Goal: Book appointment/travel/reservation

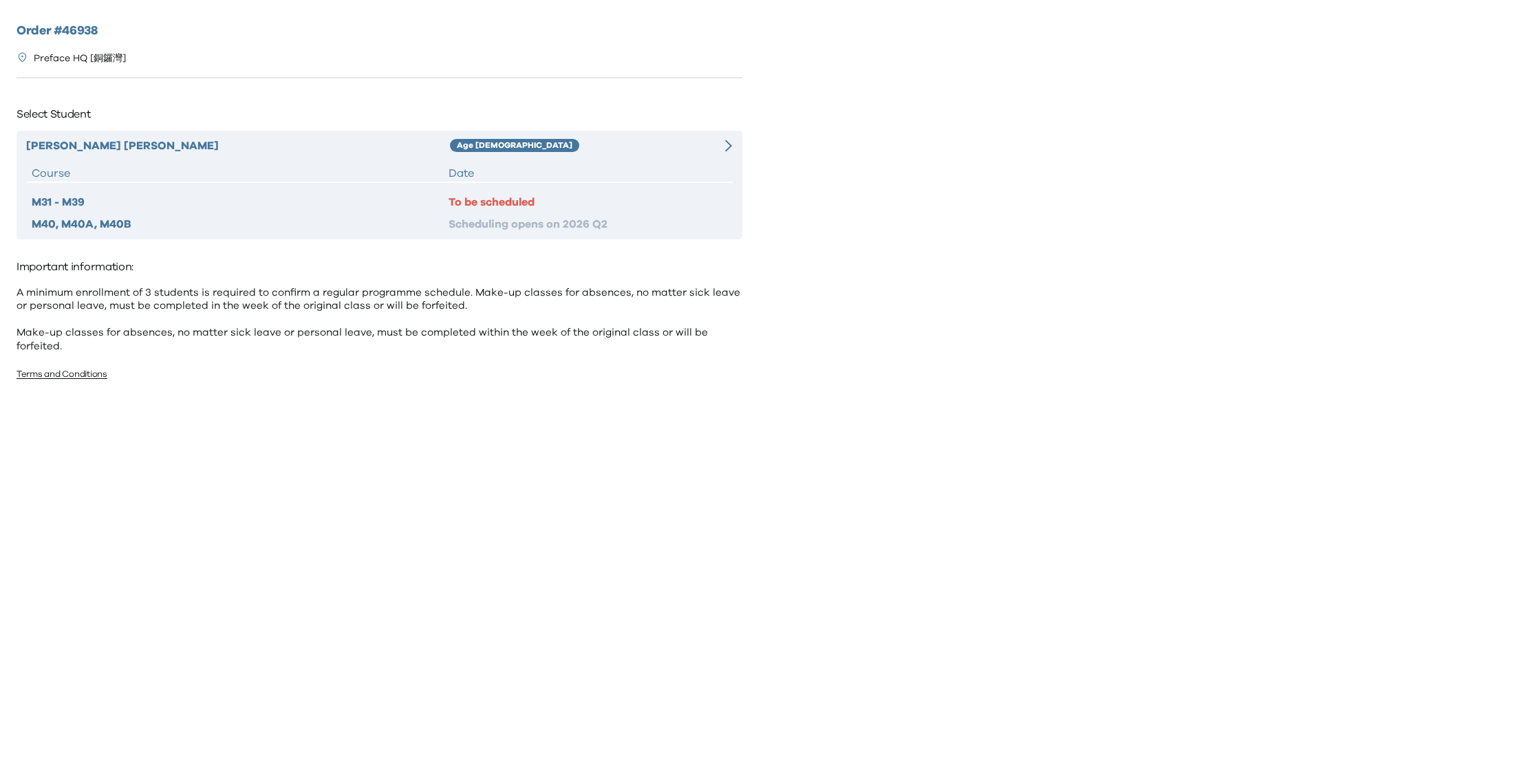
click at [487, 198] on div "To be scheduled" at bounding box center [588, 202] width 278 height 17
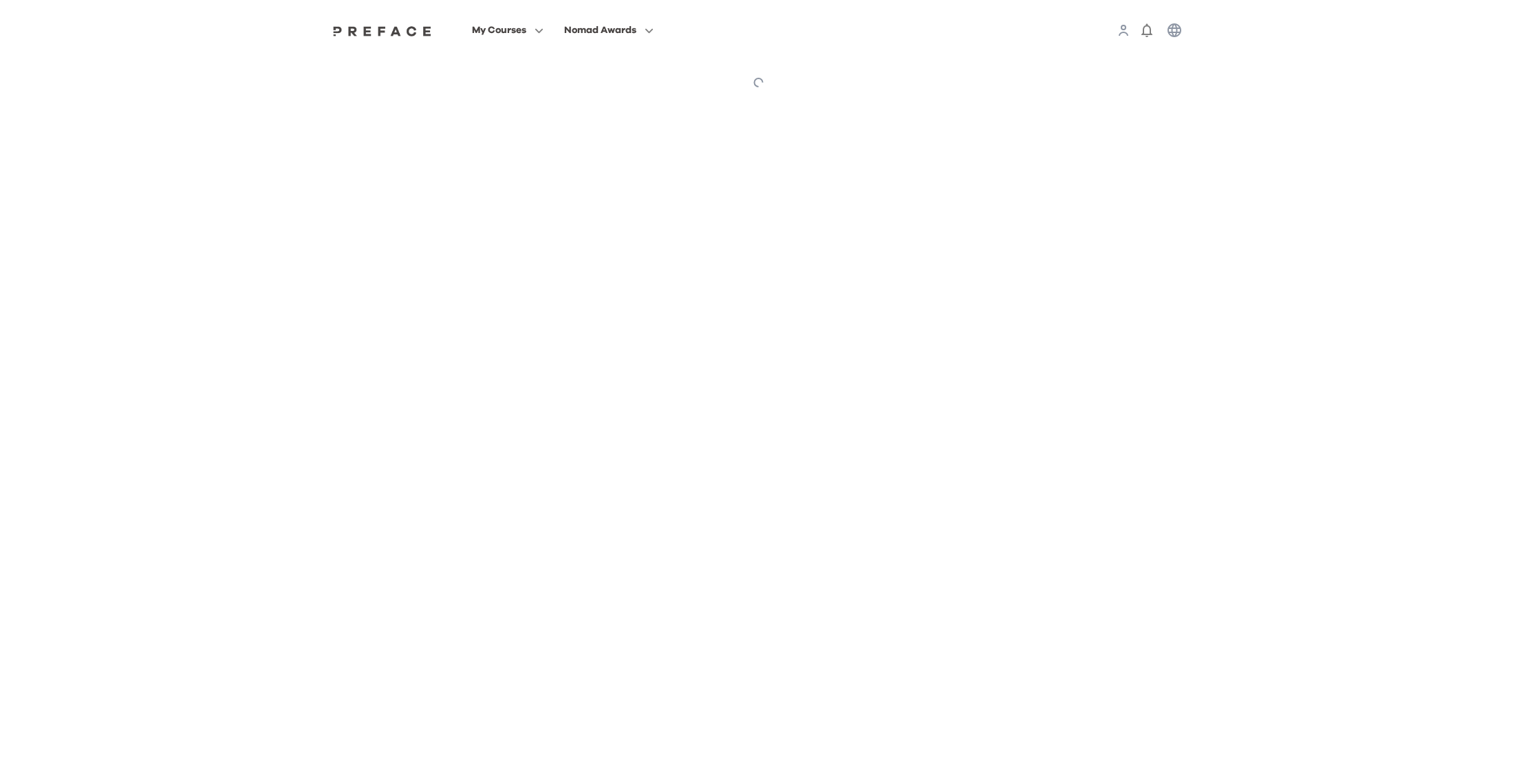
click at [1361, 106] on html "My Courses Nomad Awards Preface My Courses My Courses Notes Learning Progress N…" at bounding box center [758, 53] width 1517 height 106
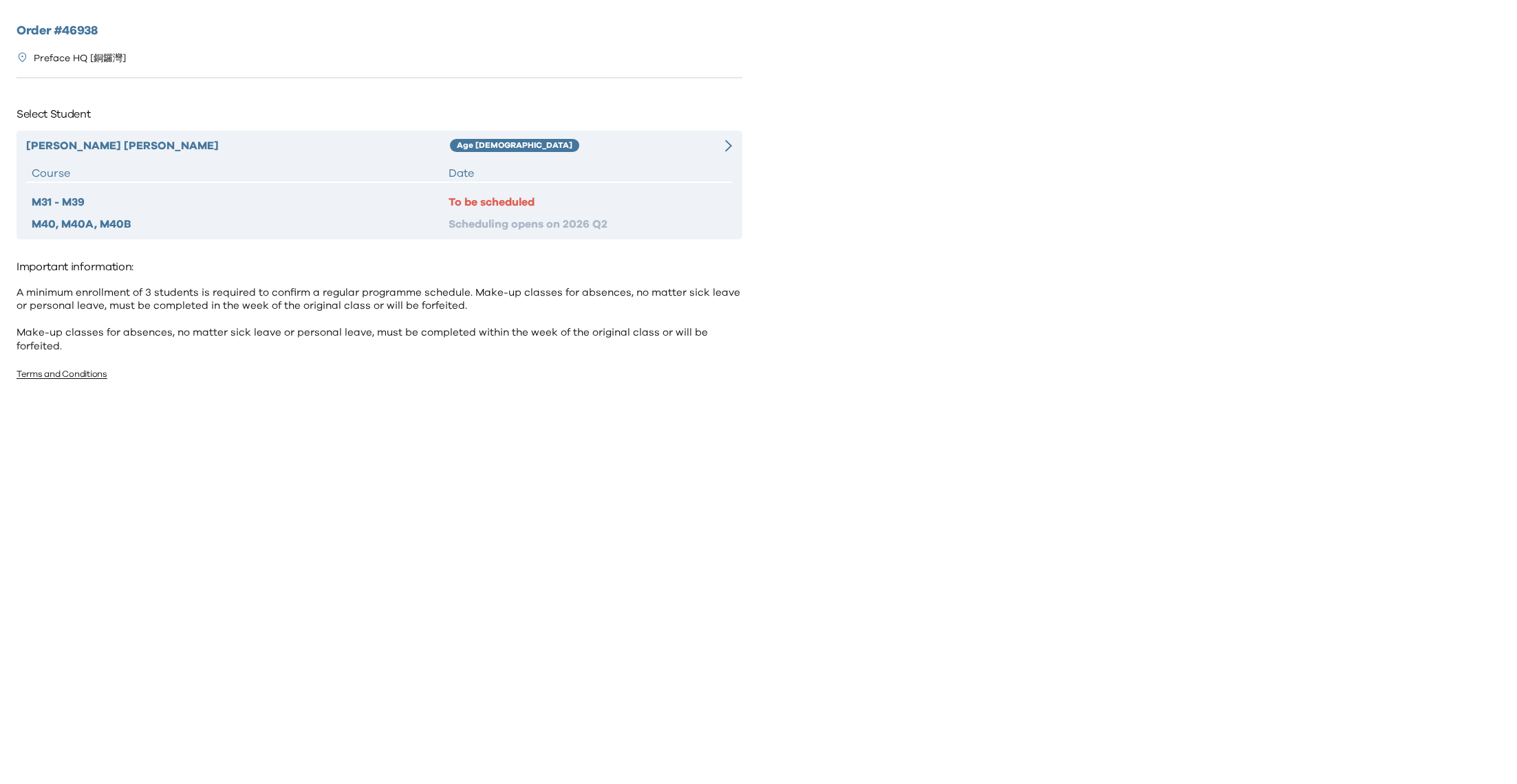
click at [493, 199] on div "To be scheduled" at bounding box center [588, 202] width 278 height 17
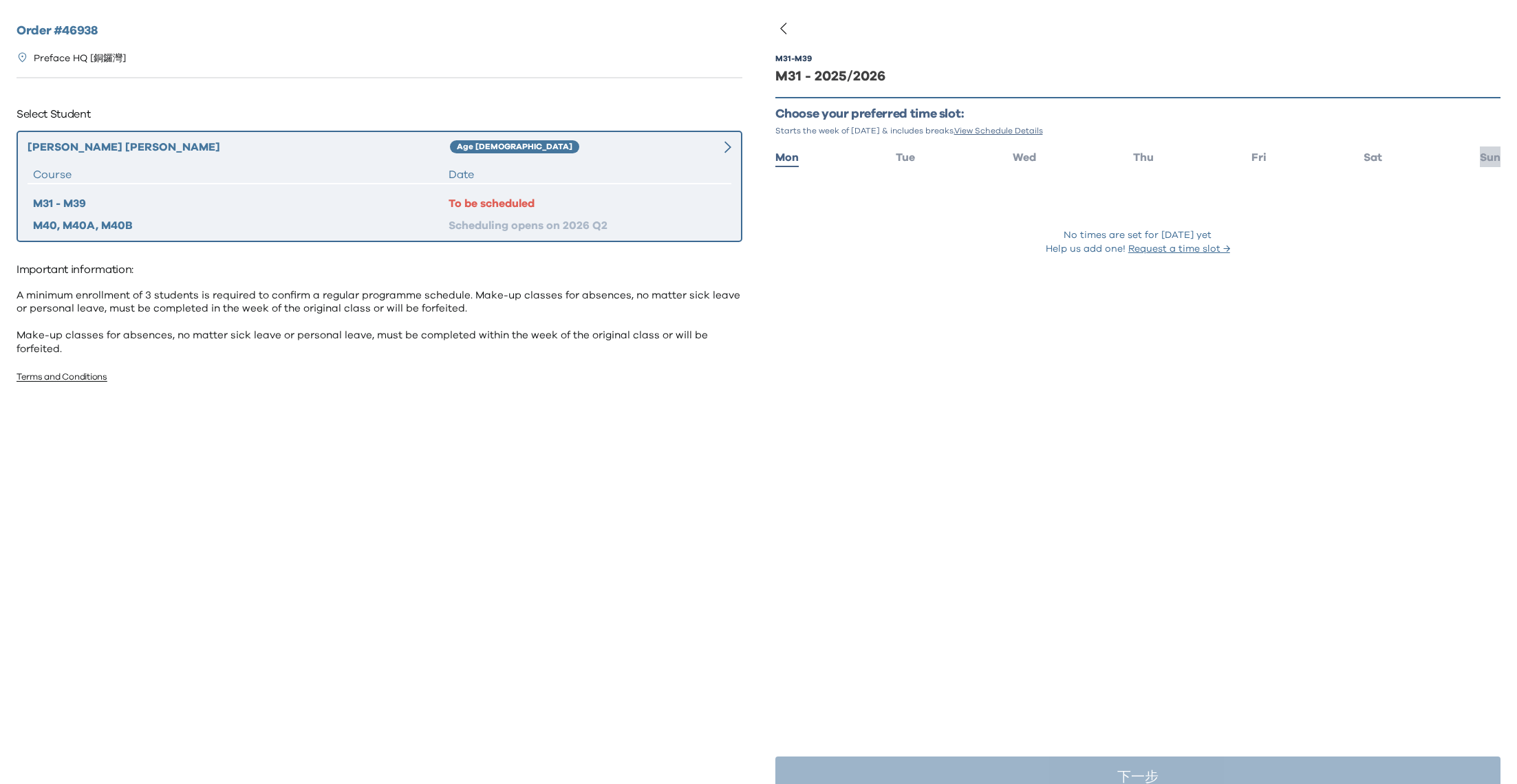
click at [1497, 158] on span "Sun" at bounding box center [1490, 157] width 21 height 11
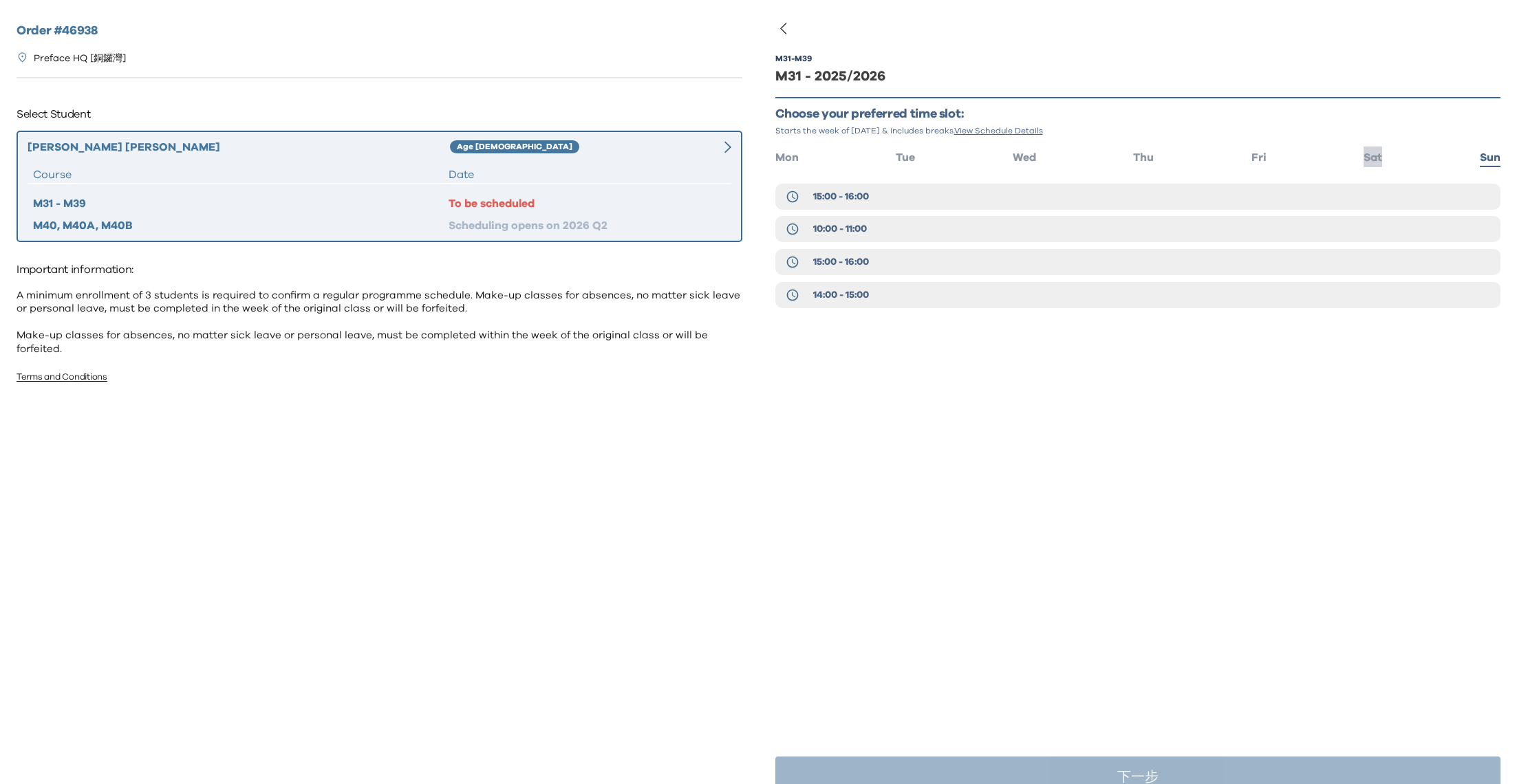
click at [1369, 159] on span "Sat" at bounding box center [1372, 157] width 19 height 11
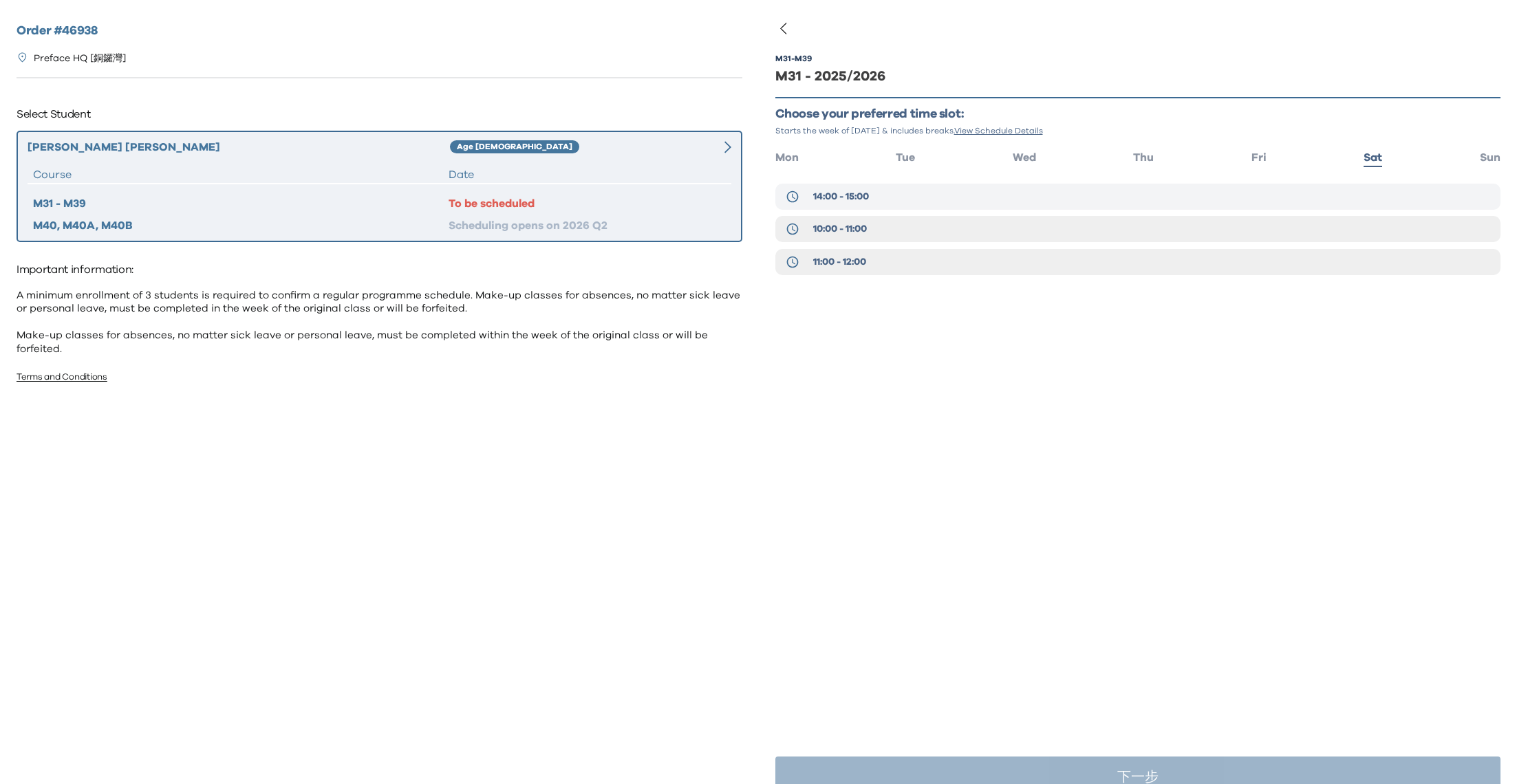
click at [1112, 193] on button "14:00 - 15:00" at bounding box center [1138, 196] width 726 height 26
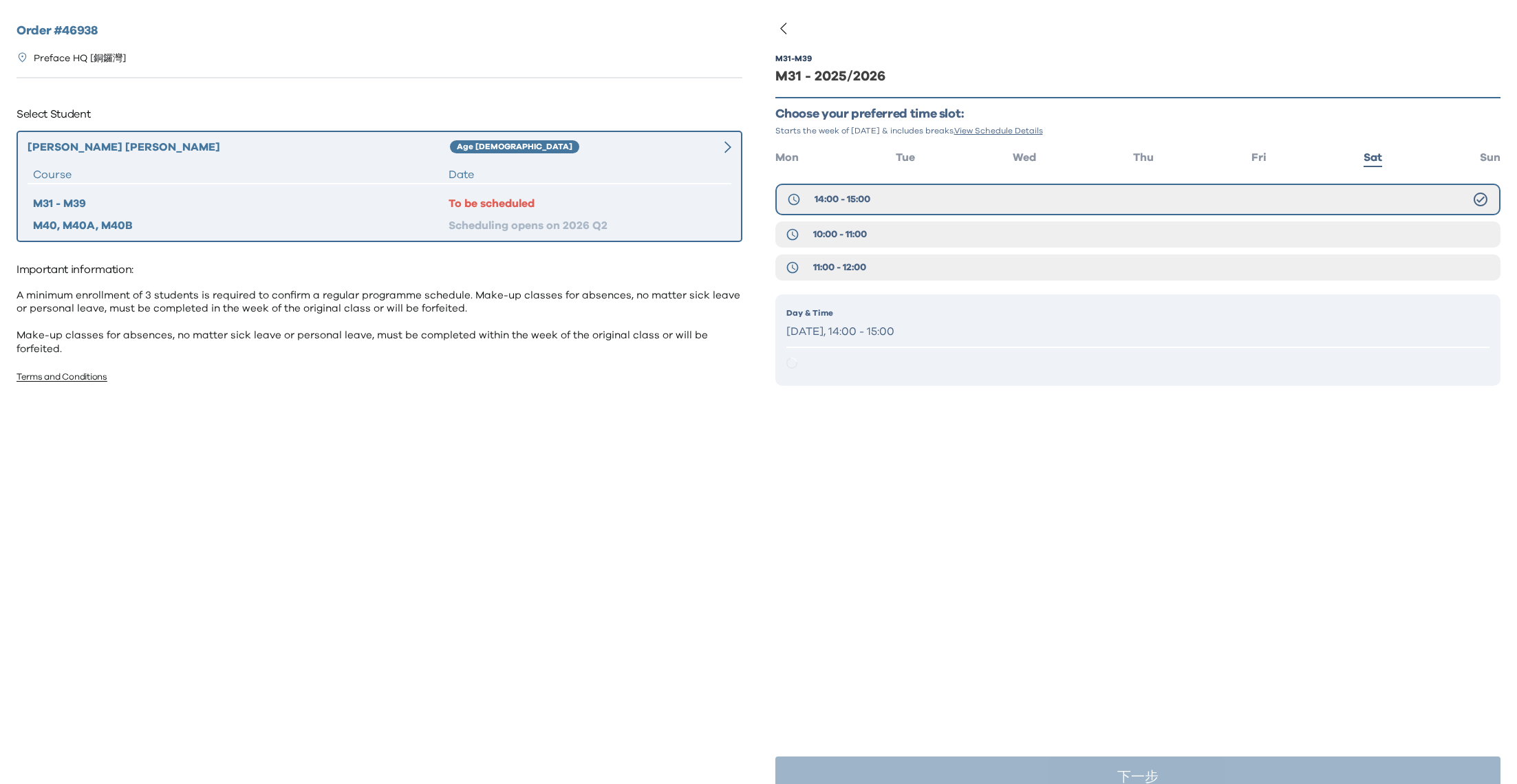
scroll to position [27, 0]
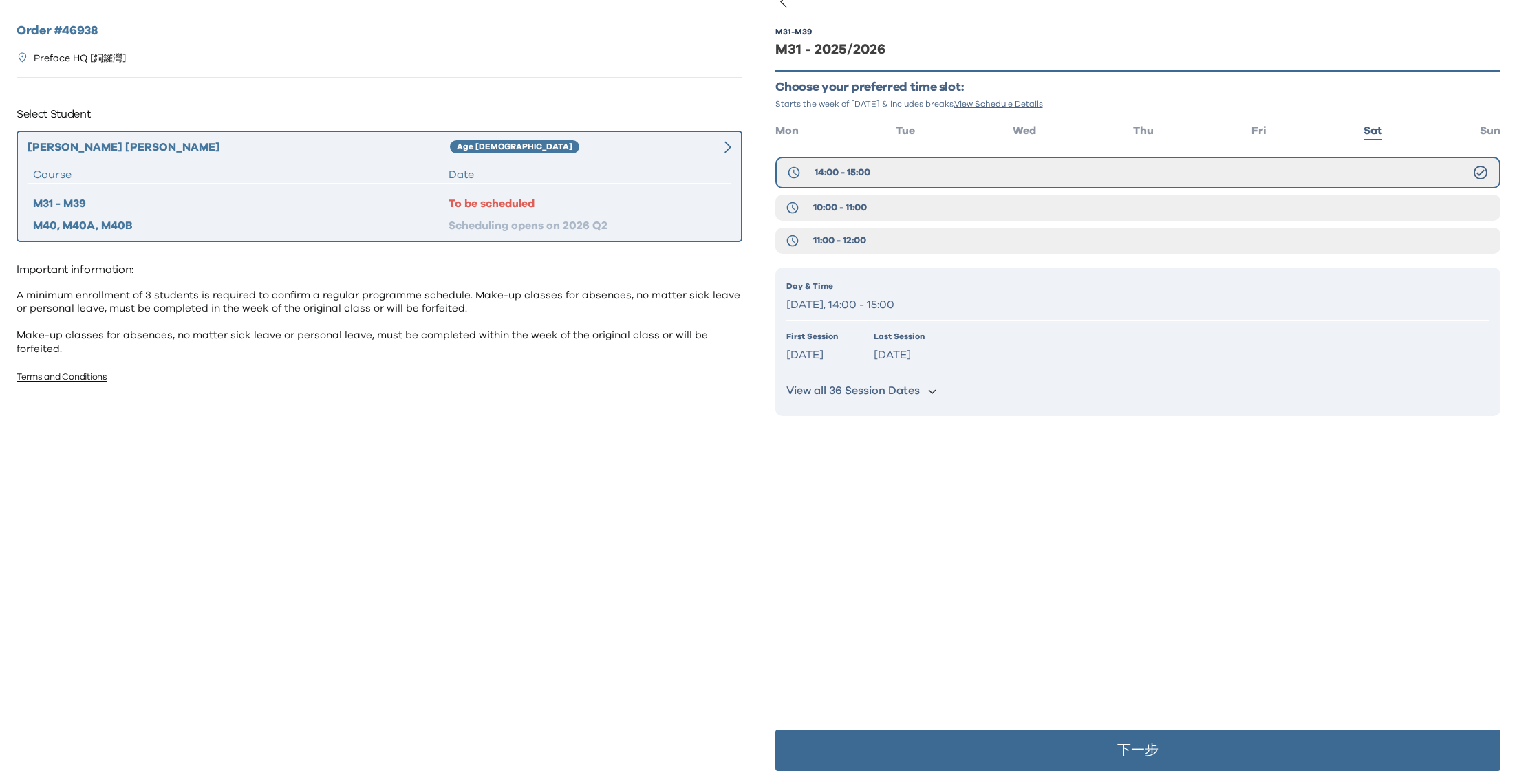
click at [1131, 743] on p "下一步" at bounding box center [1137, 750] width 41 height 14
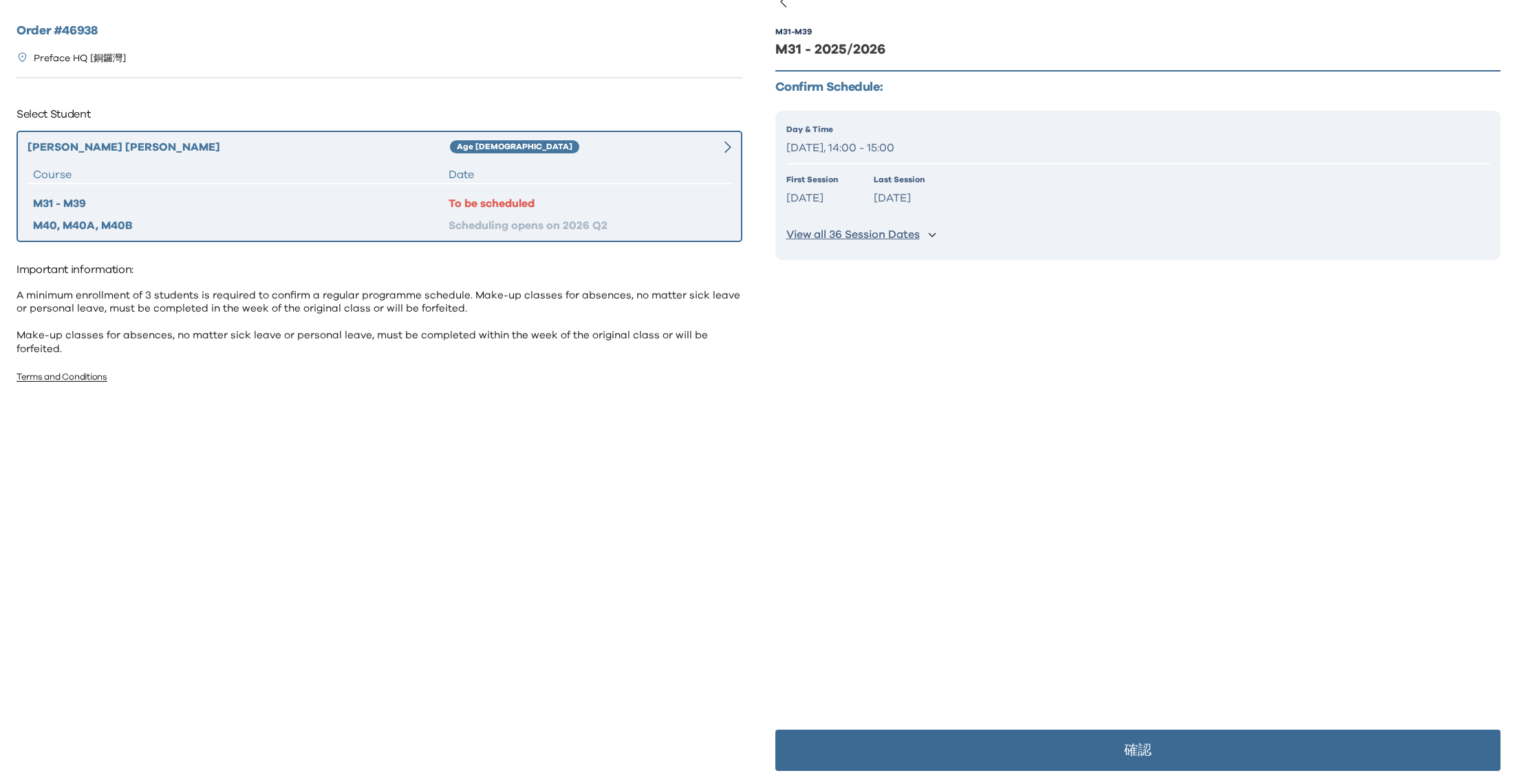
click at [1131, 743] on p "確認" at bounding box center [1137, 750] width 27 height 14
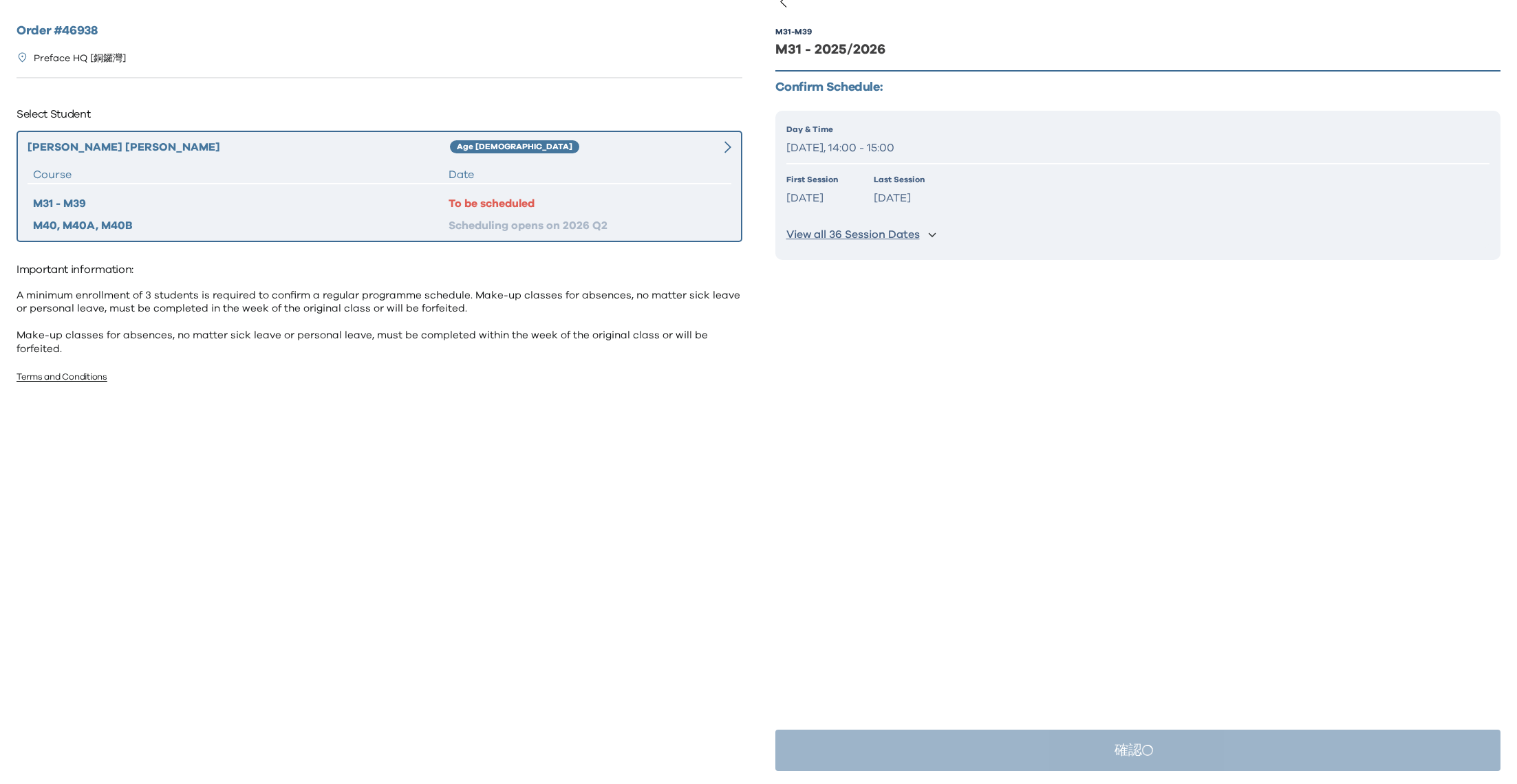
scroll to position [0, 0]
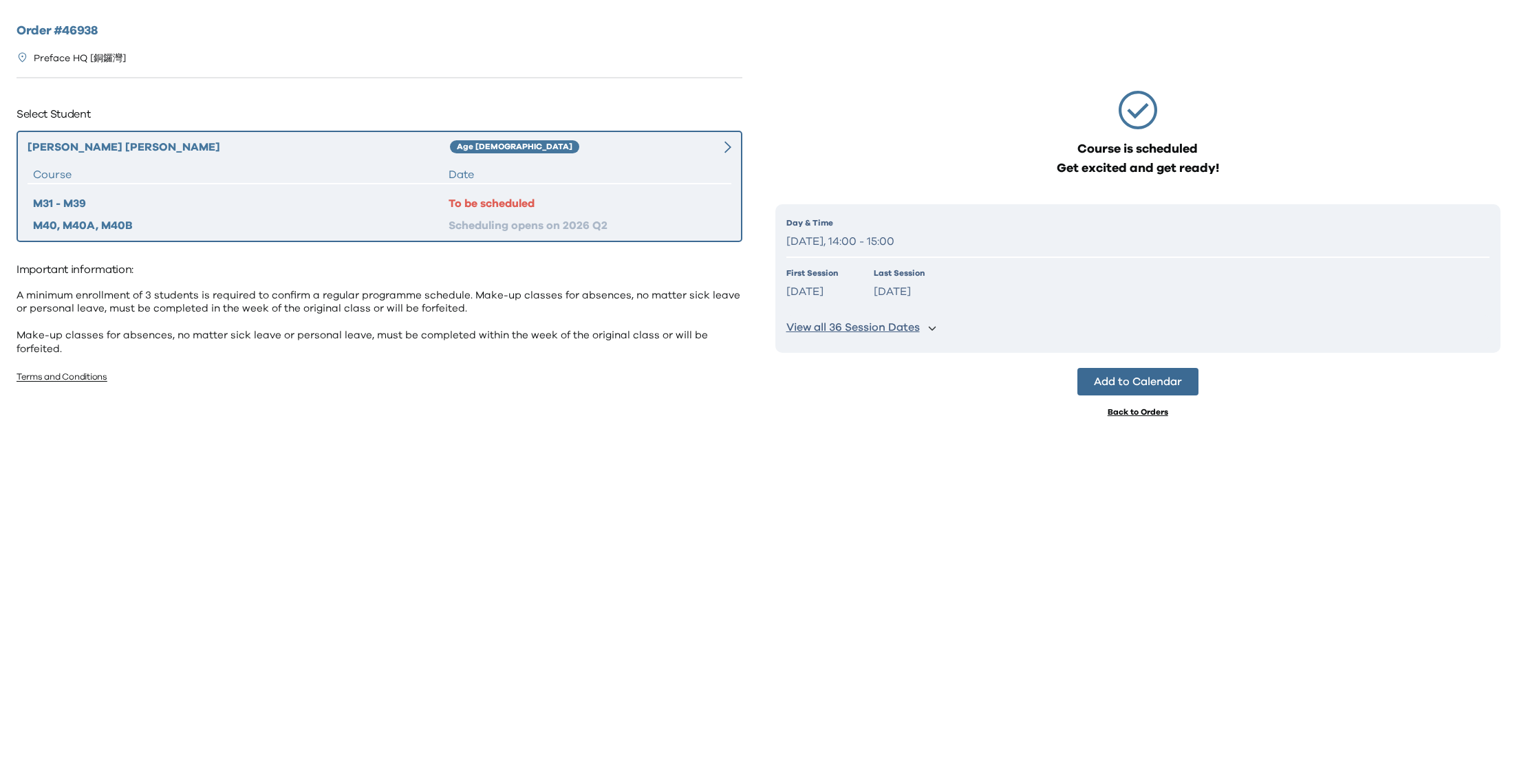
click at [1142, 759] on div "Course is scheduled Get excited and get ready! Day & Time Saturday, 14:00 - 15:…" at bounding box center [1137, 392] width 758 height 784
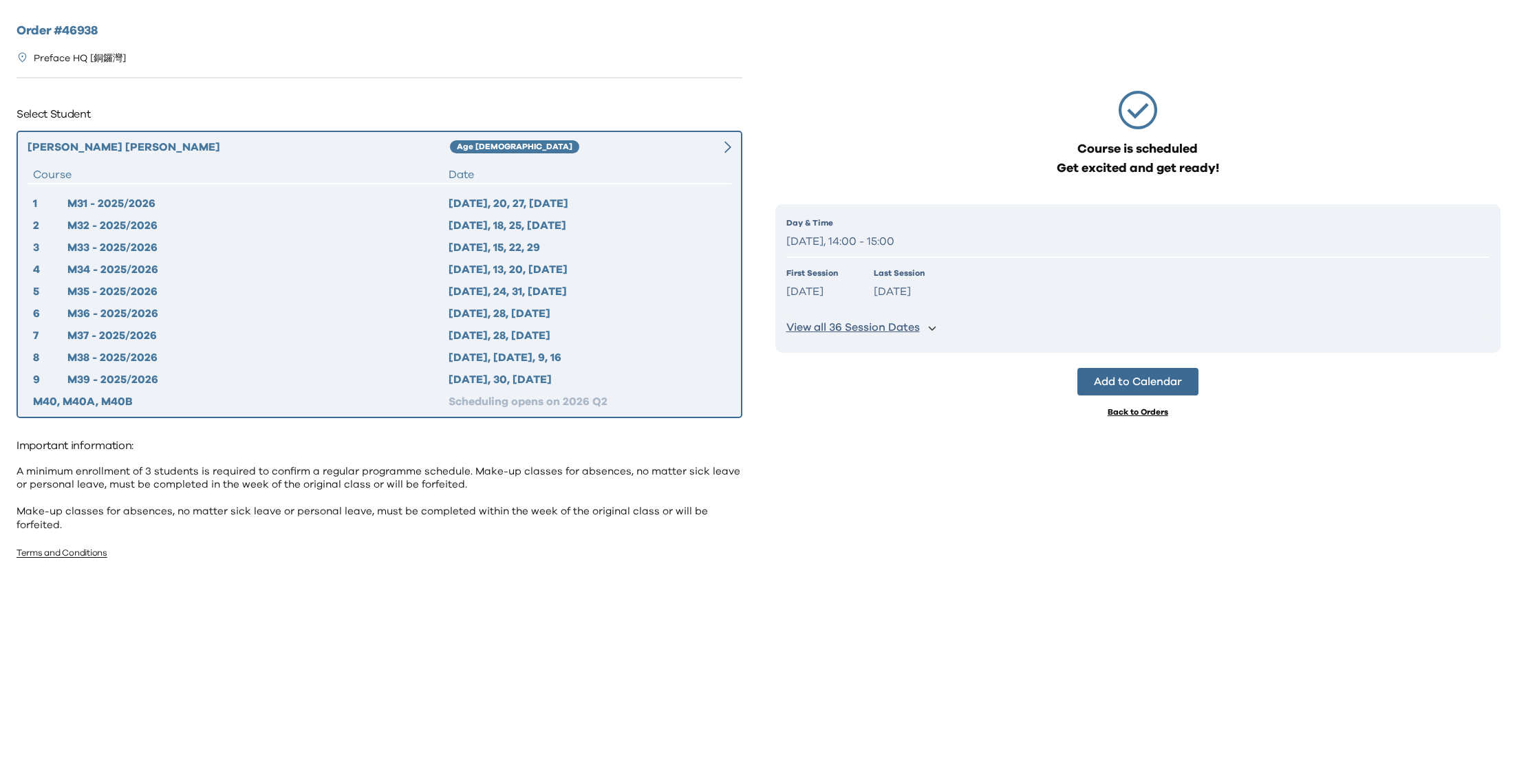
click at [1009, 429] on div "Course is scheduled Get excited and get ready! Day & Time Saturday, 14:00 - 15:…" at bounding box center [1138, 372] width 726 height 702
click at [484, 80] on div "Order # 46938 Preface HQ [銅鑼灣] Select Student Pok Yin Hector Hui Age 8-9 Course…" at bounding box center [379, 386] width 758 height 771
